Goal: Information Seeking & Learning: Find specific fact

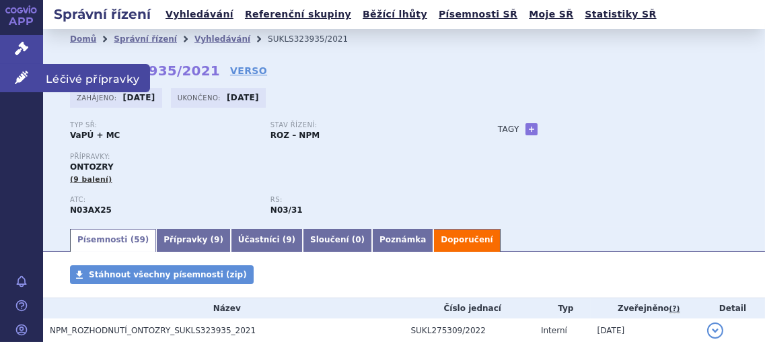
click at [20, 75] on icon at bounding box center [21, 77] width 13 height 13
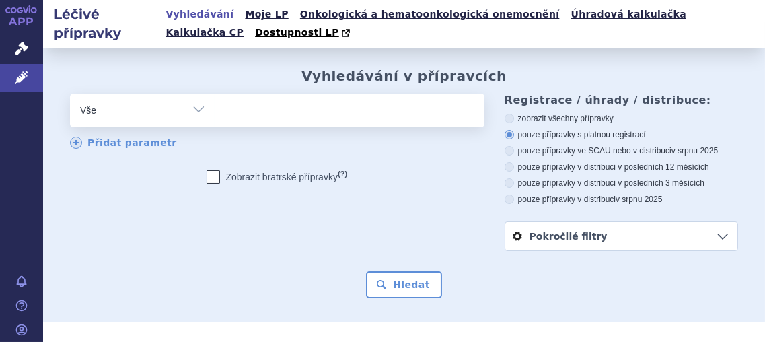
click at [273, 111] on ul at bounding box center [347, 108] width 265 height 28
click at [215, 111] on select at bounding box center [215, 110] width 1 height 34
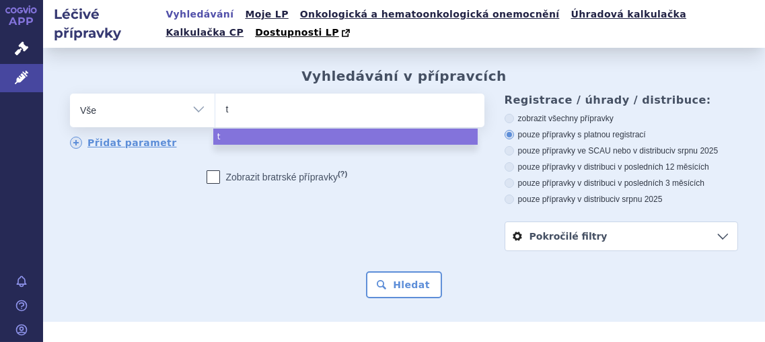
type input "tr"
type input "tri"
type input "tritt"
type input "tritti"
type input "trittic"
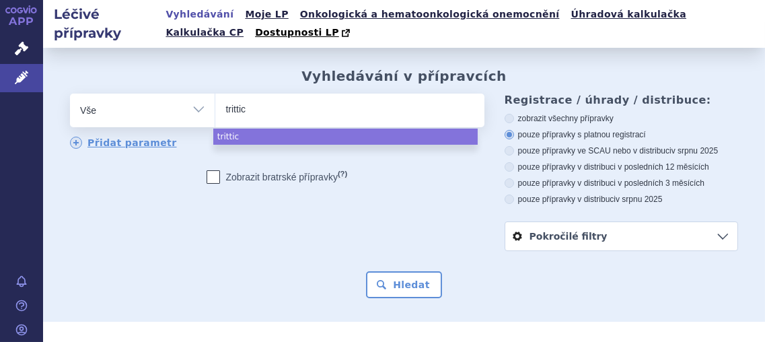
type input "trittico"
select select "trittico"
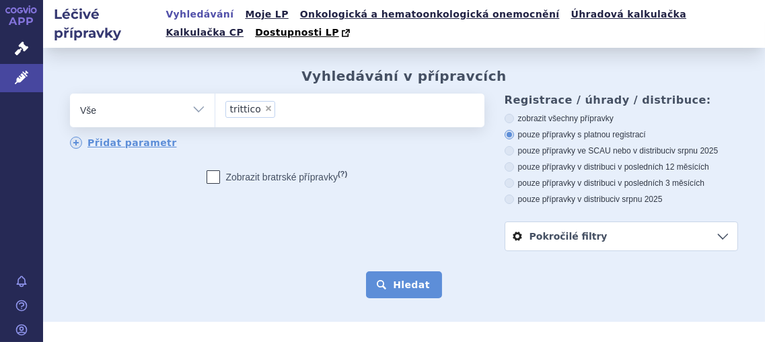
click at [396, 281] on button "Hledat" at bounding box center [404, 284] width 76 height 27
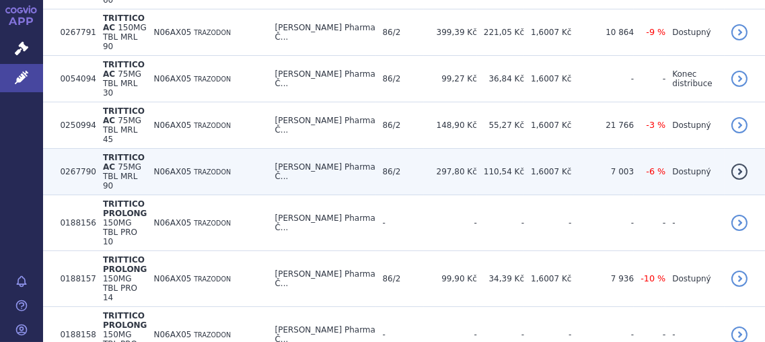
scroll to position [538, 0]
